Goal: Navigation & Orientation: Understand site structure

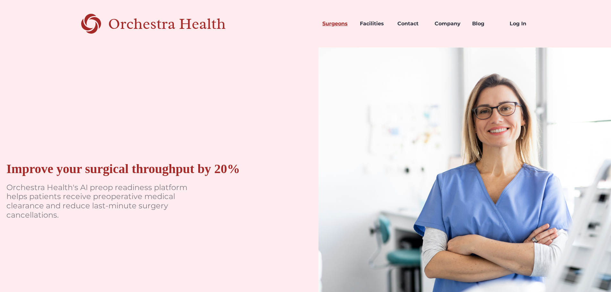
click at [337, 21] on link "Surgeons" at bounding box center [336, 24] width 38 height 22
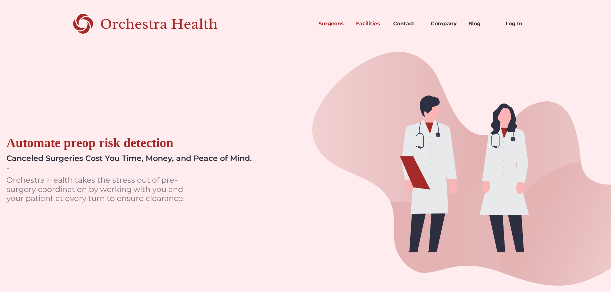
click at [365, 22] on link "Facilities" at bounding box center [370, 24] width 38 height 22
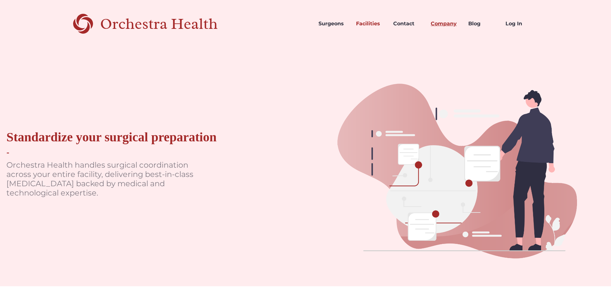
click at [456, 22] on link "Company" at bounding box center [445, 24] width 38 height 22
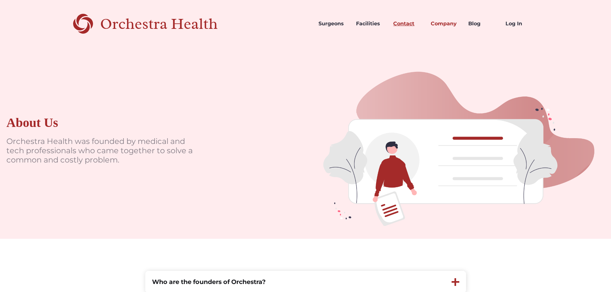
click at [395, 29] on link "Contact" at bounding box center [407, 24] width 38 height 22
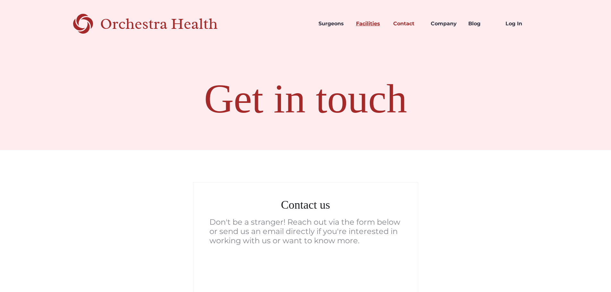
click at [371, 27] on link "Facilities" at bounding box center [370, 24] width 38 height 22
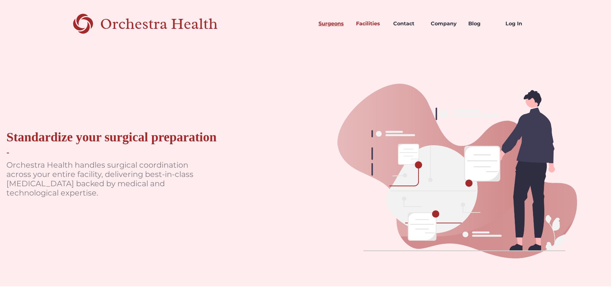
click at [336, 22] on link "Surgeons" at bounding box center [333, 24] width 38 height 22
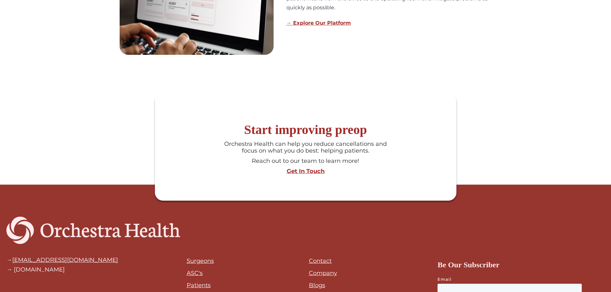
scroll to position [675, 0]
